Goal: Find specific page/section: Find specific page/section

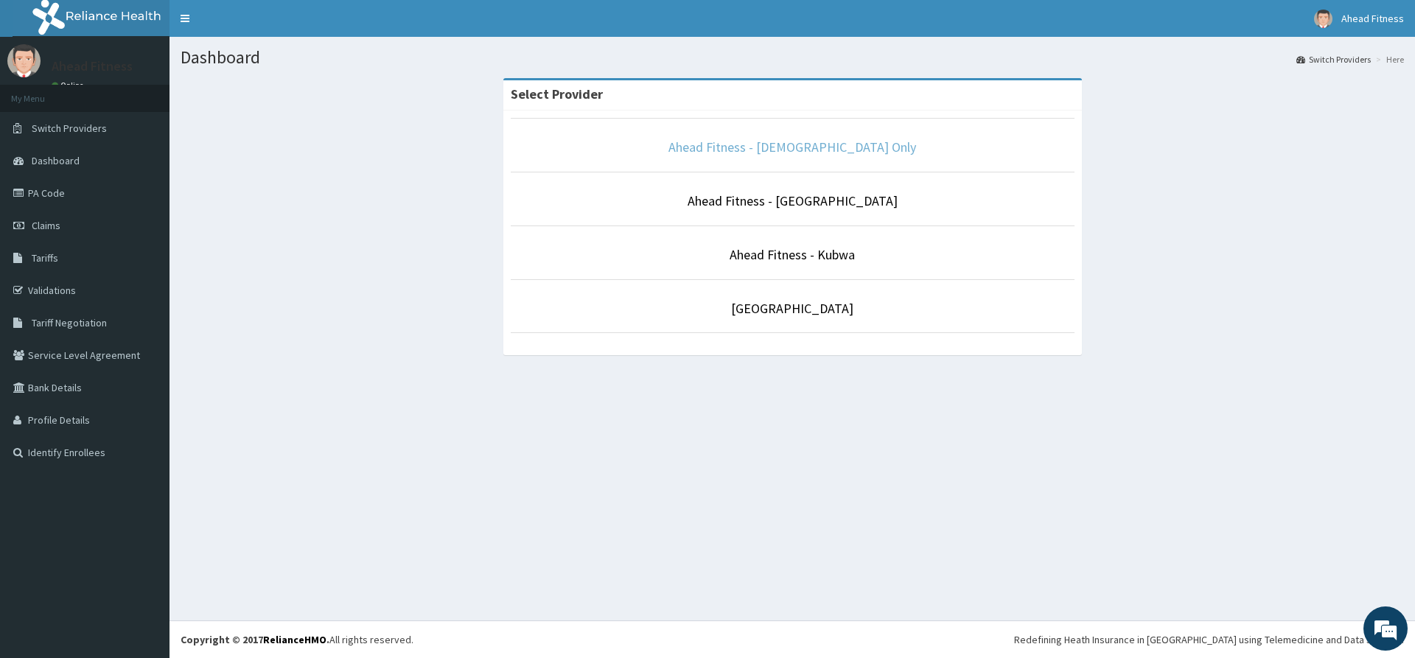
click at [744, 151] on link "Ahead Fitness - [DEMOGRAPHIC_DATA] Only" at bounding box center [793, 147] width 248 height 17
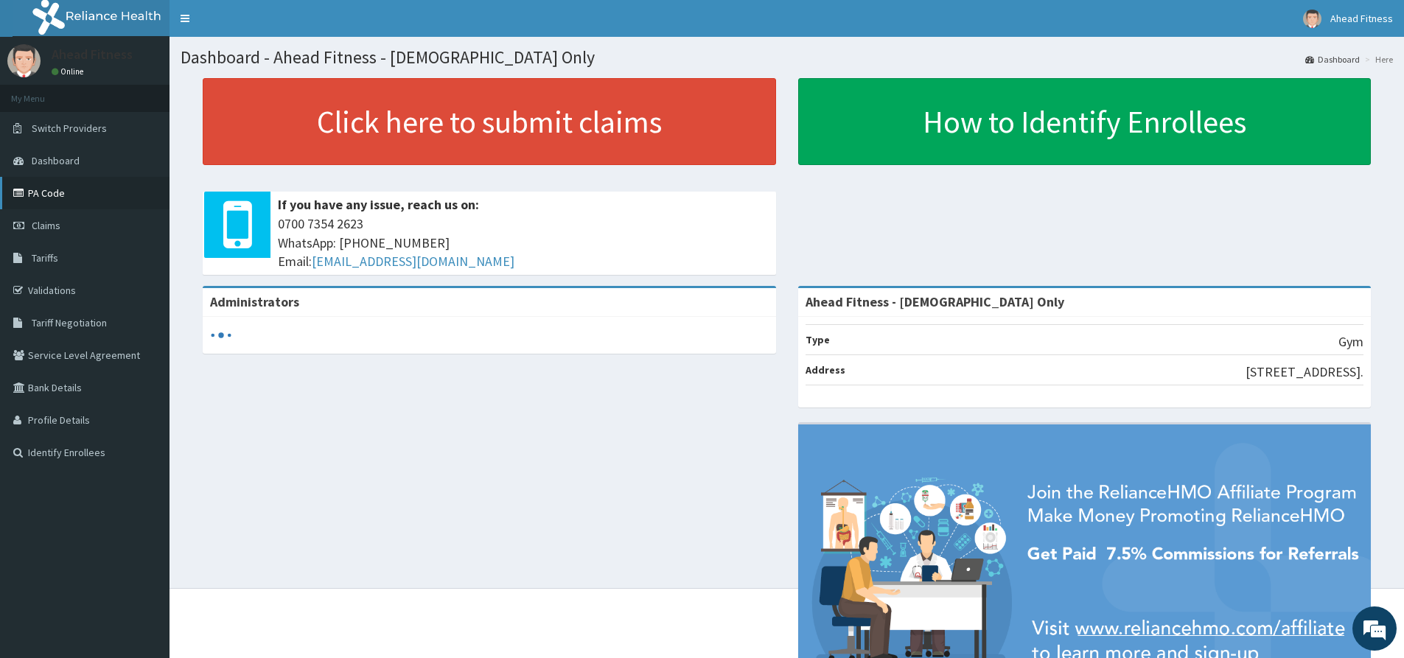
click at [71, 192] on link "PA Code" at bounding box center [85, 193] width 170 height 32
